Goal: Browse casually

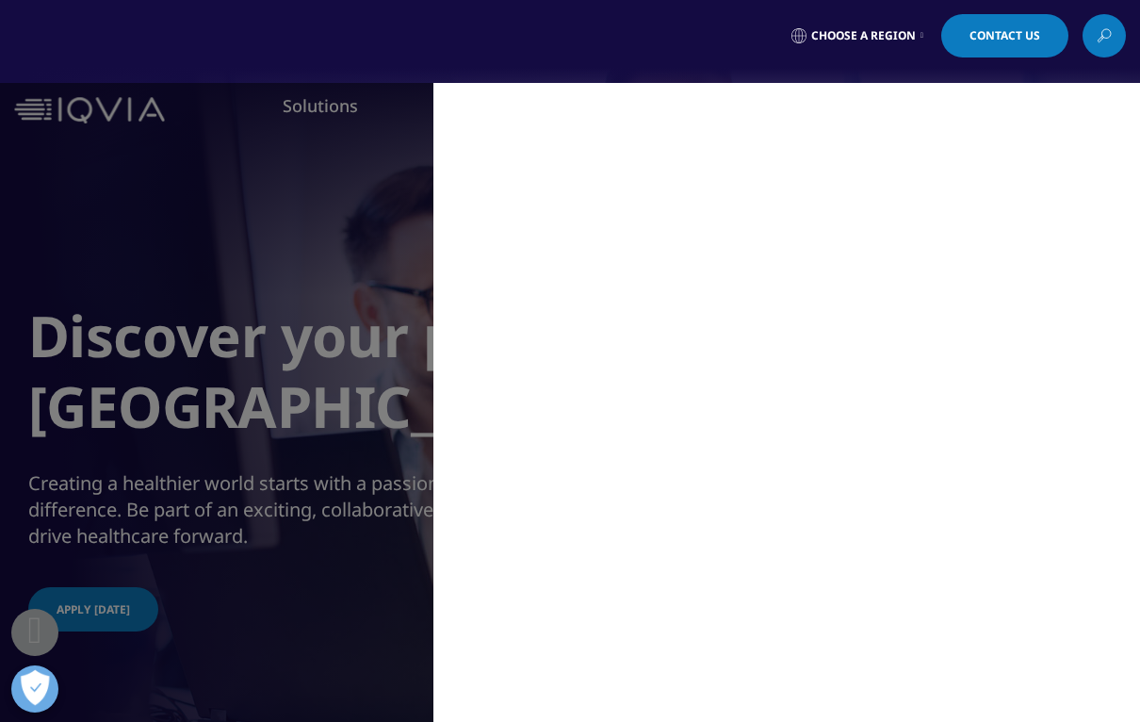
scroll to position [841, 0]
